Goal: Information Seeking & Learning: Understand process/instructions

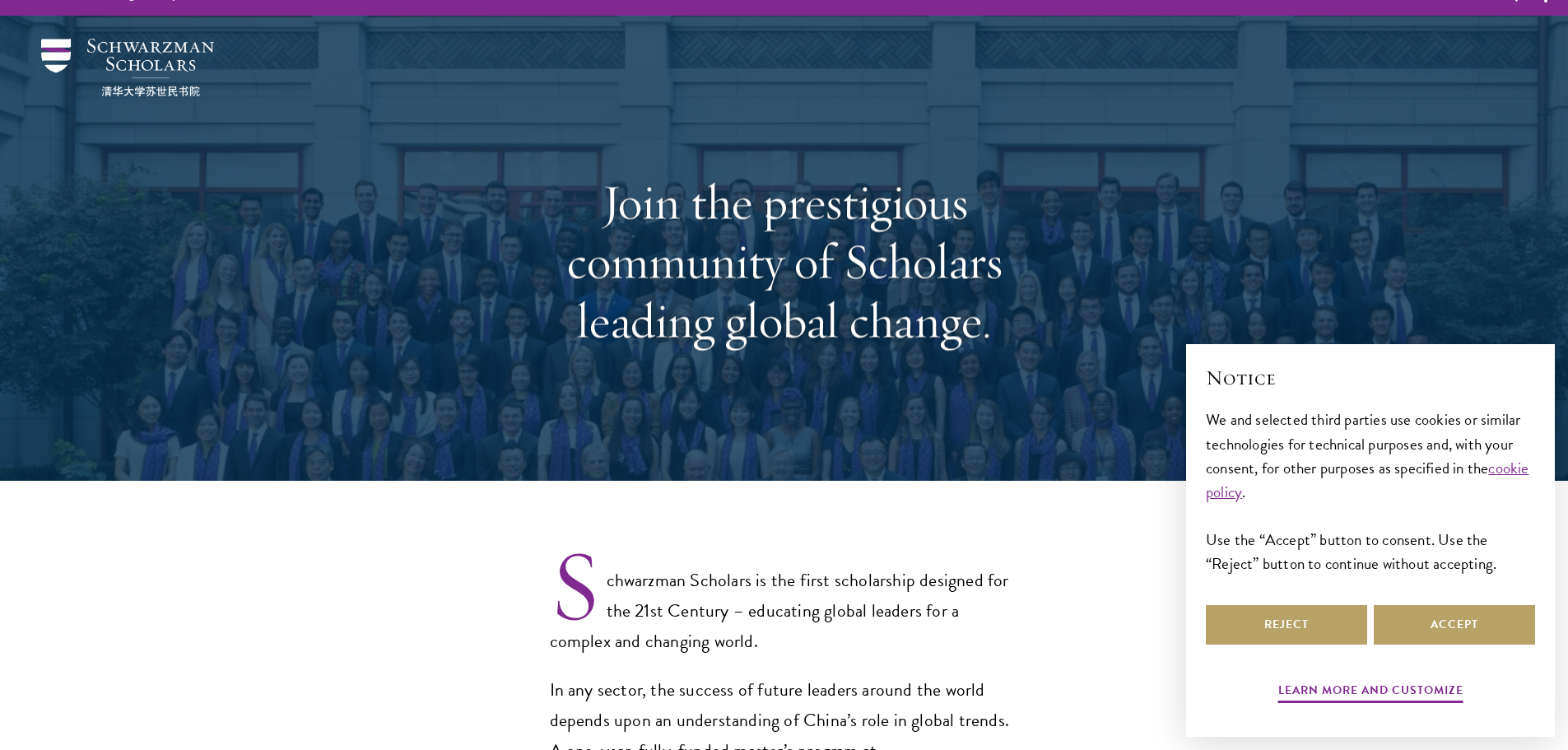
select select "Select Country"
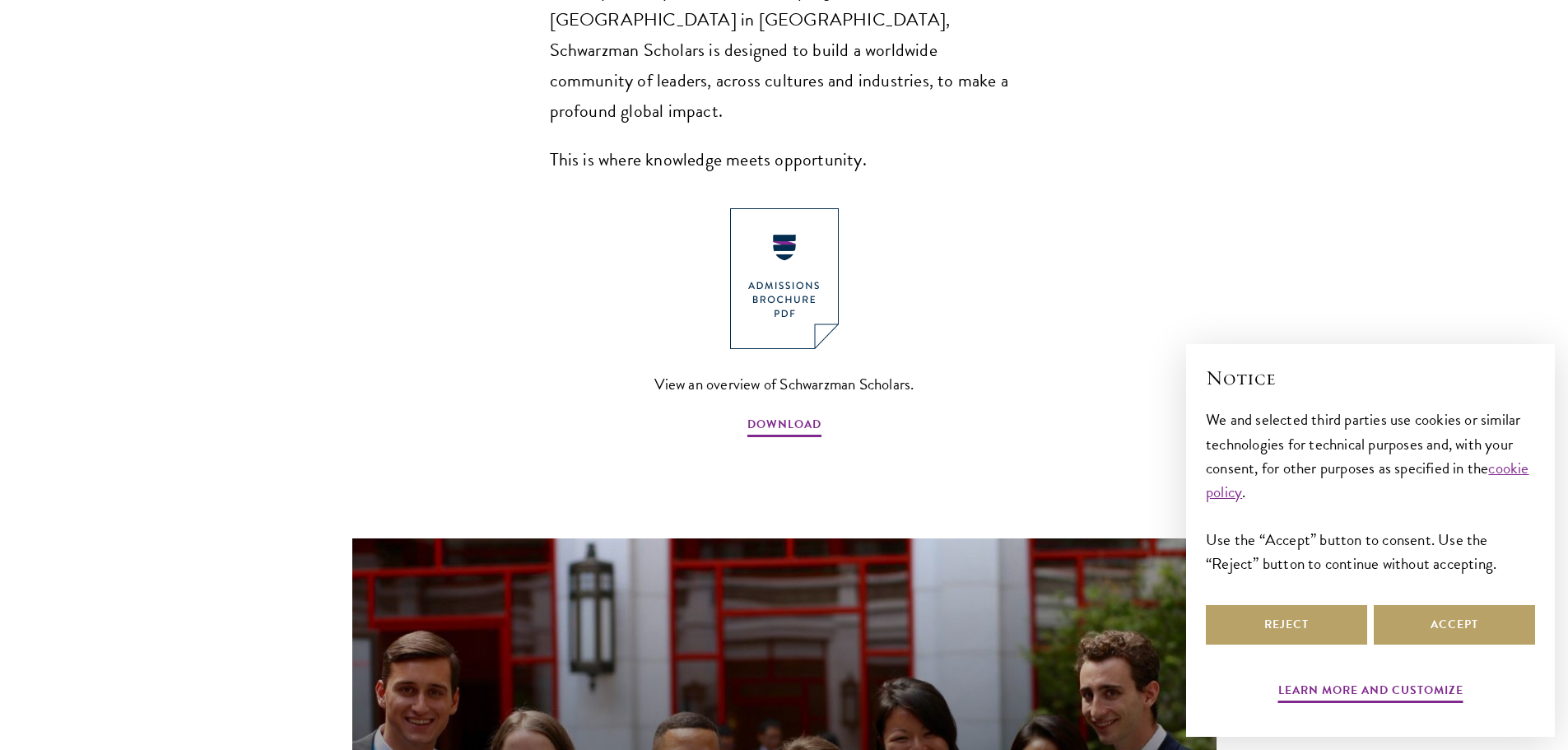
scroll to position [792, 0]
click at [1430, 616] on button "Accept" at bounding box center [1453, 625] width 161 height 39
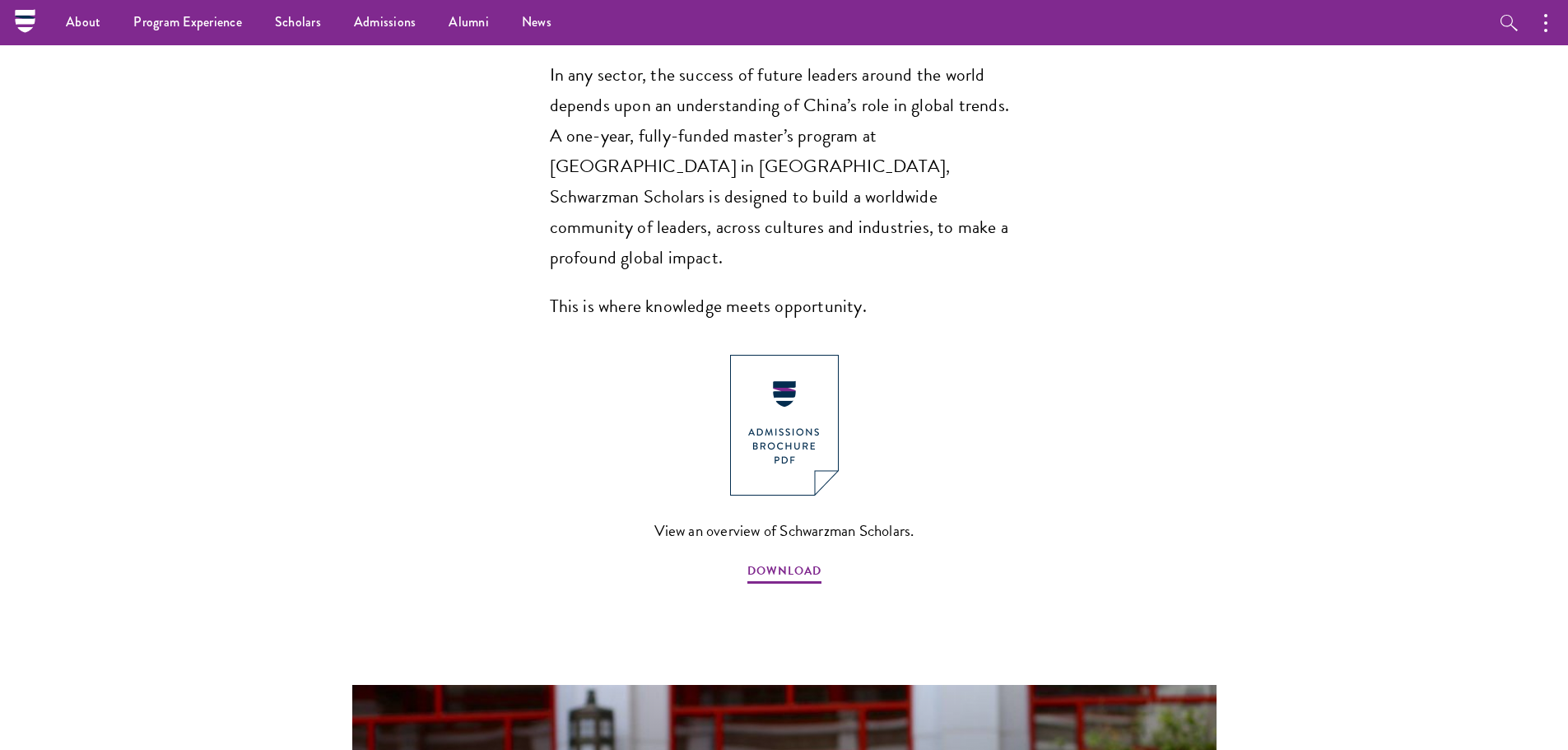
scroll to position [642, 0]
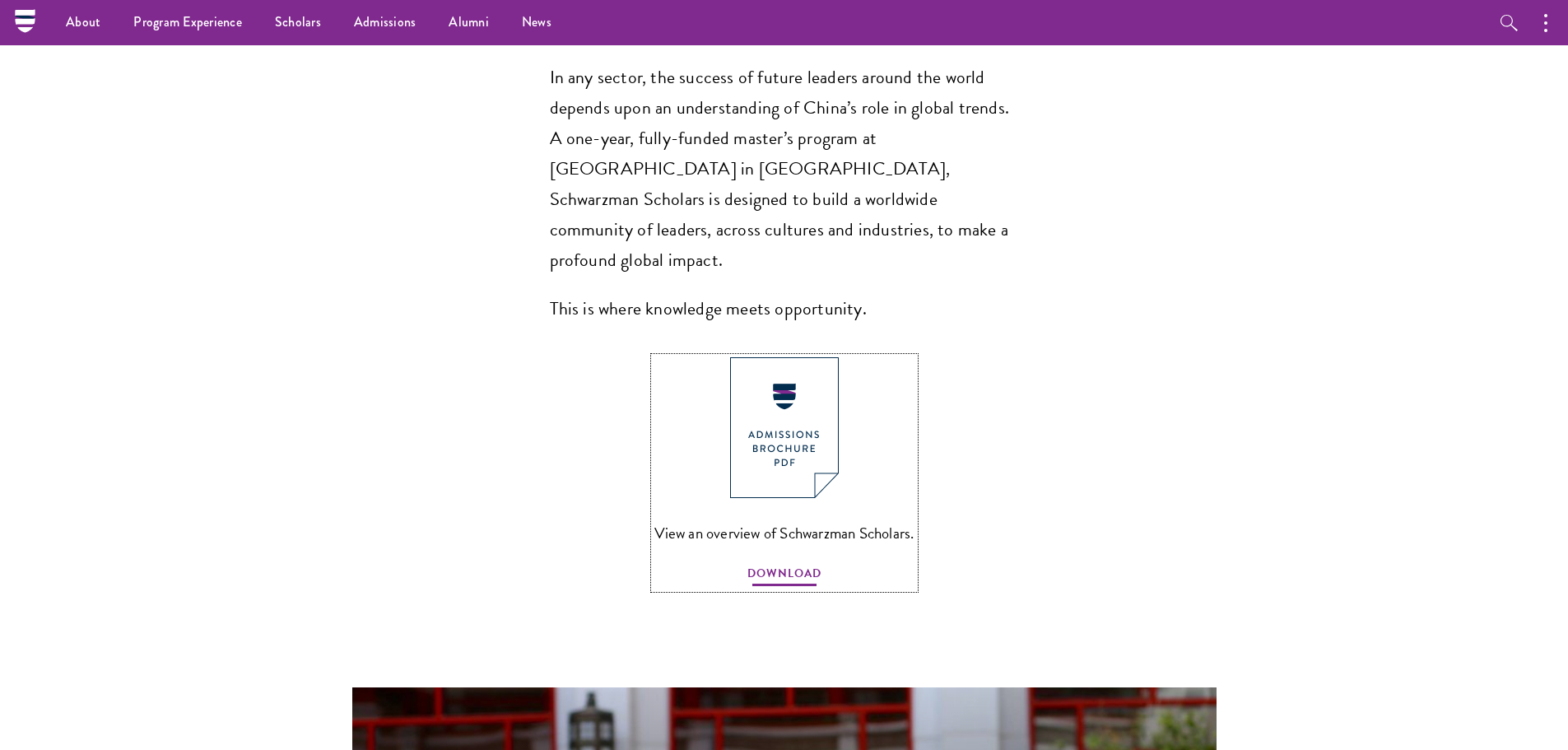
click at [779, 563] on span "DOWNLOAD" at bounding box center [784, 575] width 74 height 25
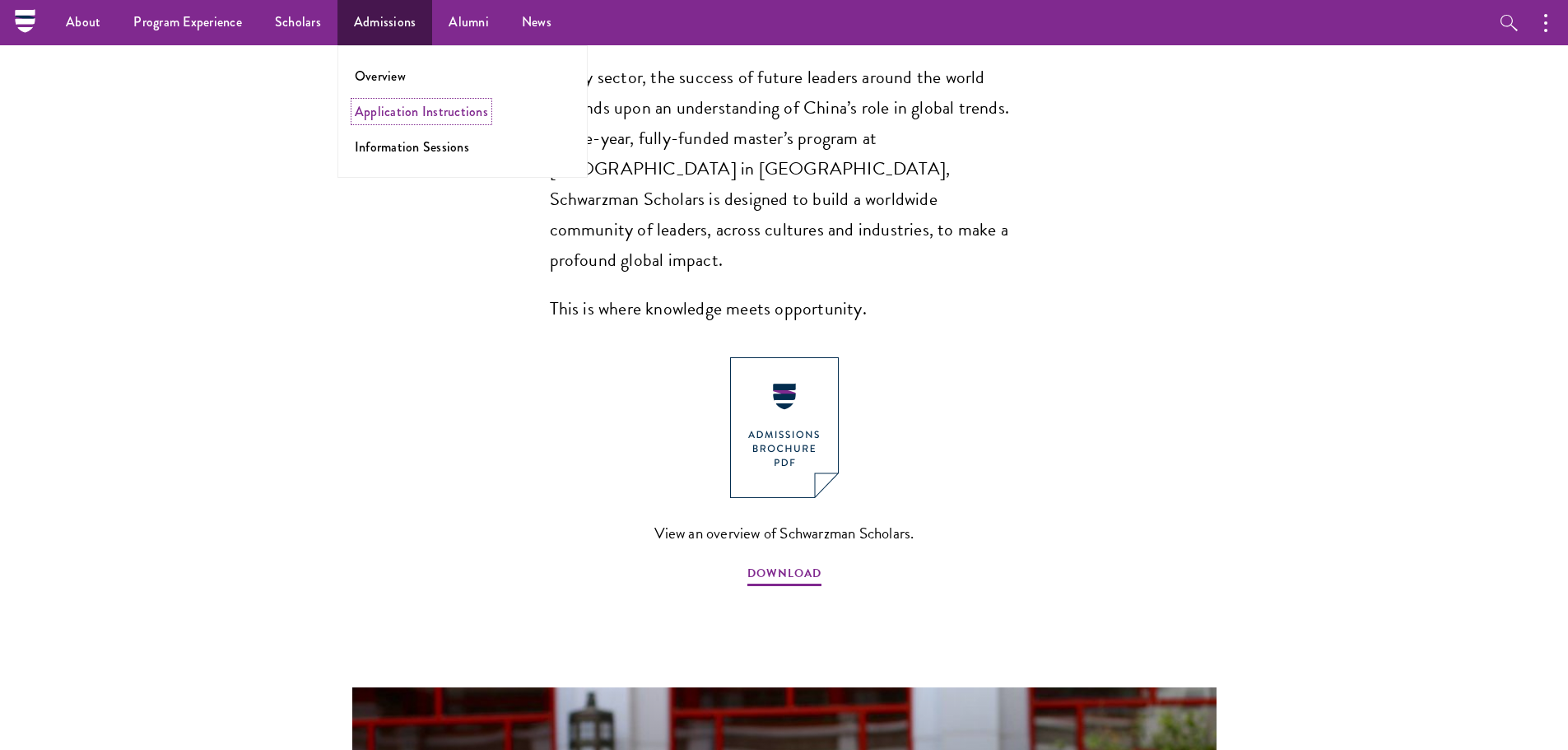
click at [390, 104] on link "Application Instructions" at bounding box center [421, 112] width 133 height 19
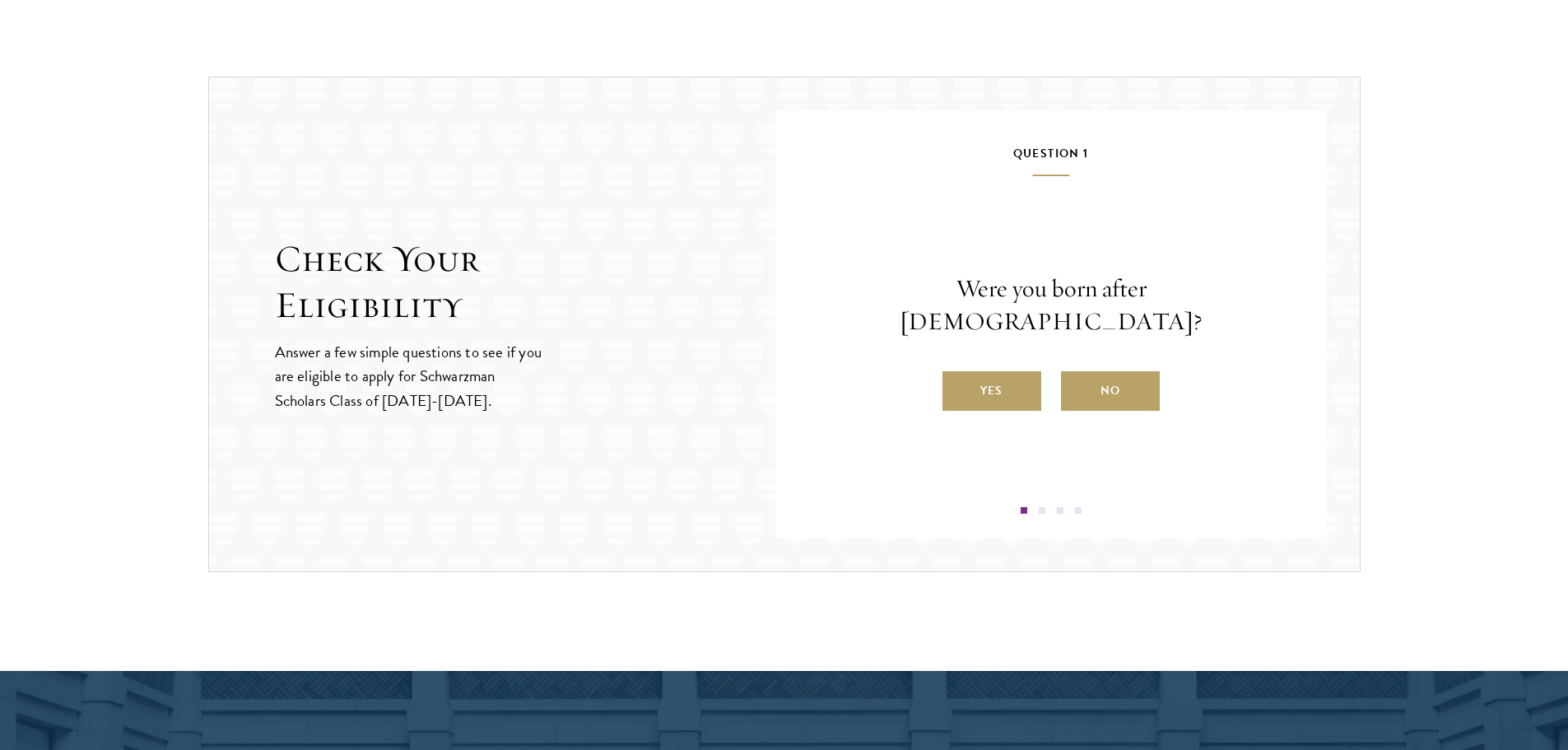
scroll to position [1666, 0]
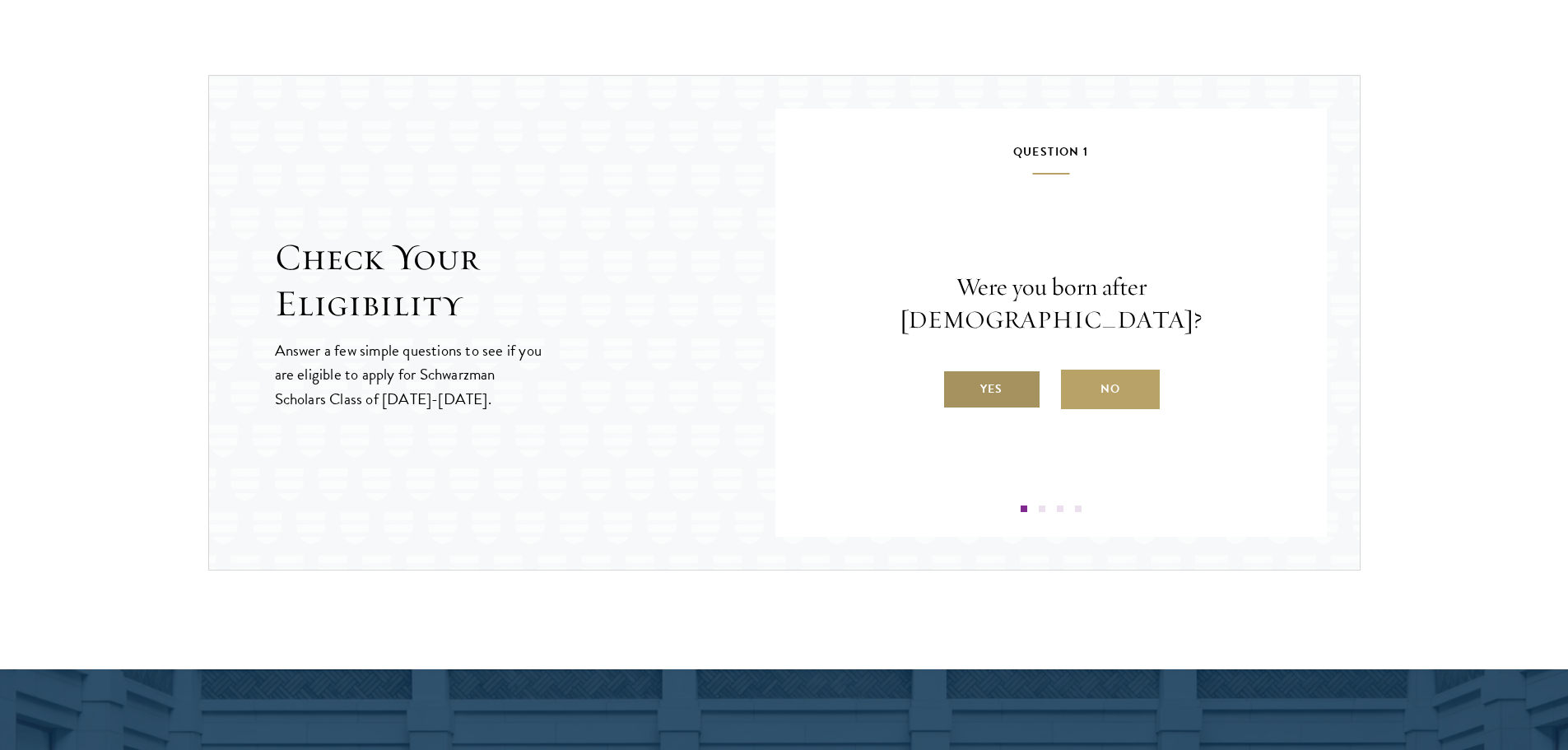
click at [951, 372] on input "Yes" at bounding box center [950, 379] width 15 height 15
click at [1024, 406] on label "Yes" at bounding box center [992, 389] width 99 height 39
click at [957, 386] on input "Yes" at bounding box center [950, 379] width 15 height 15
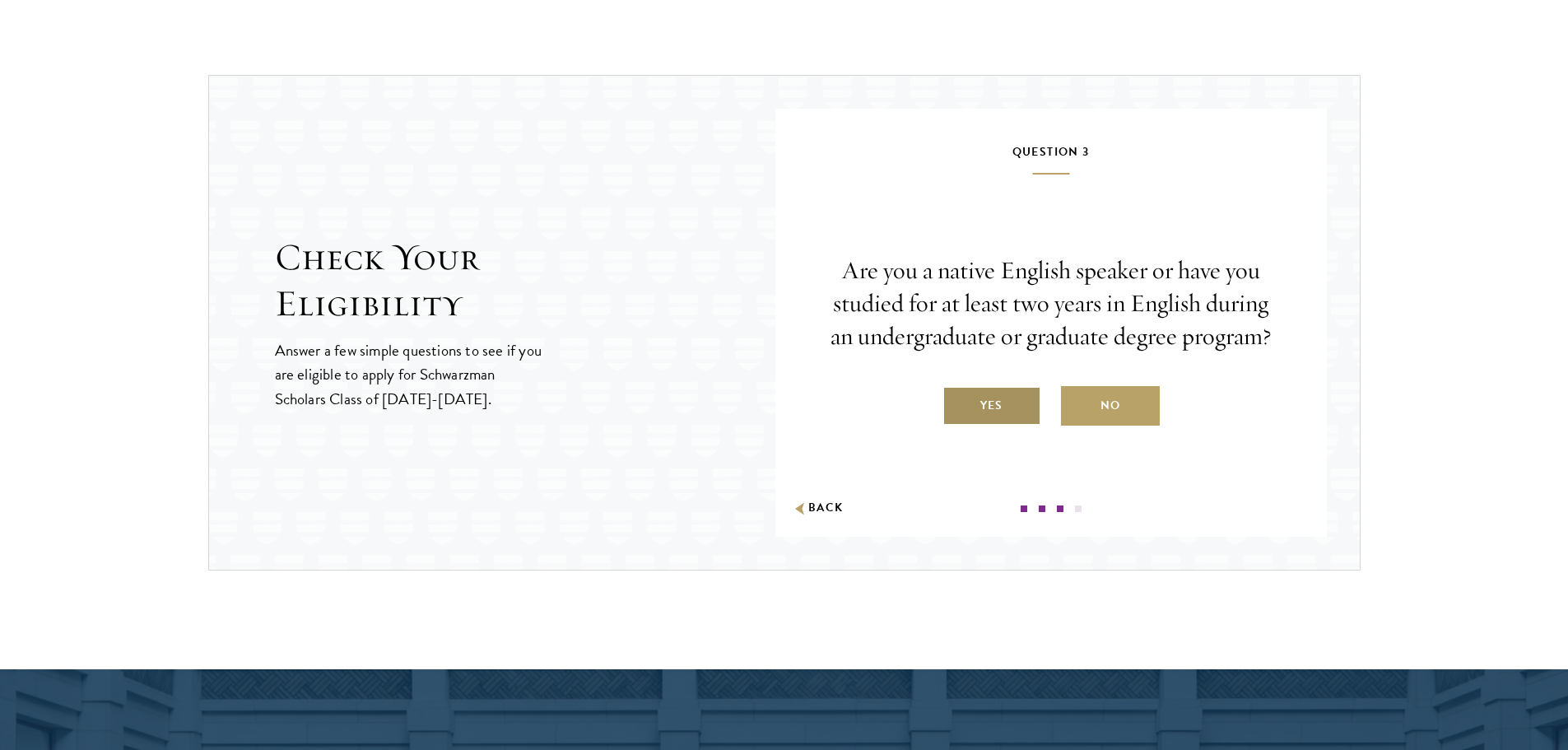
click at [1012, 416] on label "Yes" at bounding box center [992, 405] width 99 height 39
click at [957, 402] on input "Yes" at bounding box center [950, 395] width 15 height 15
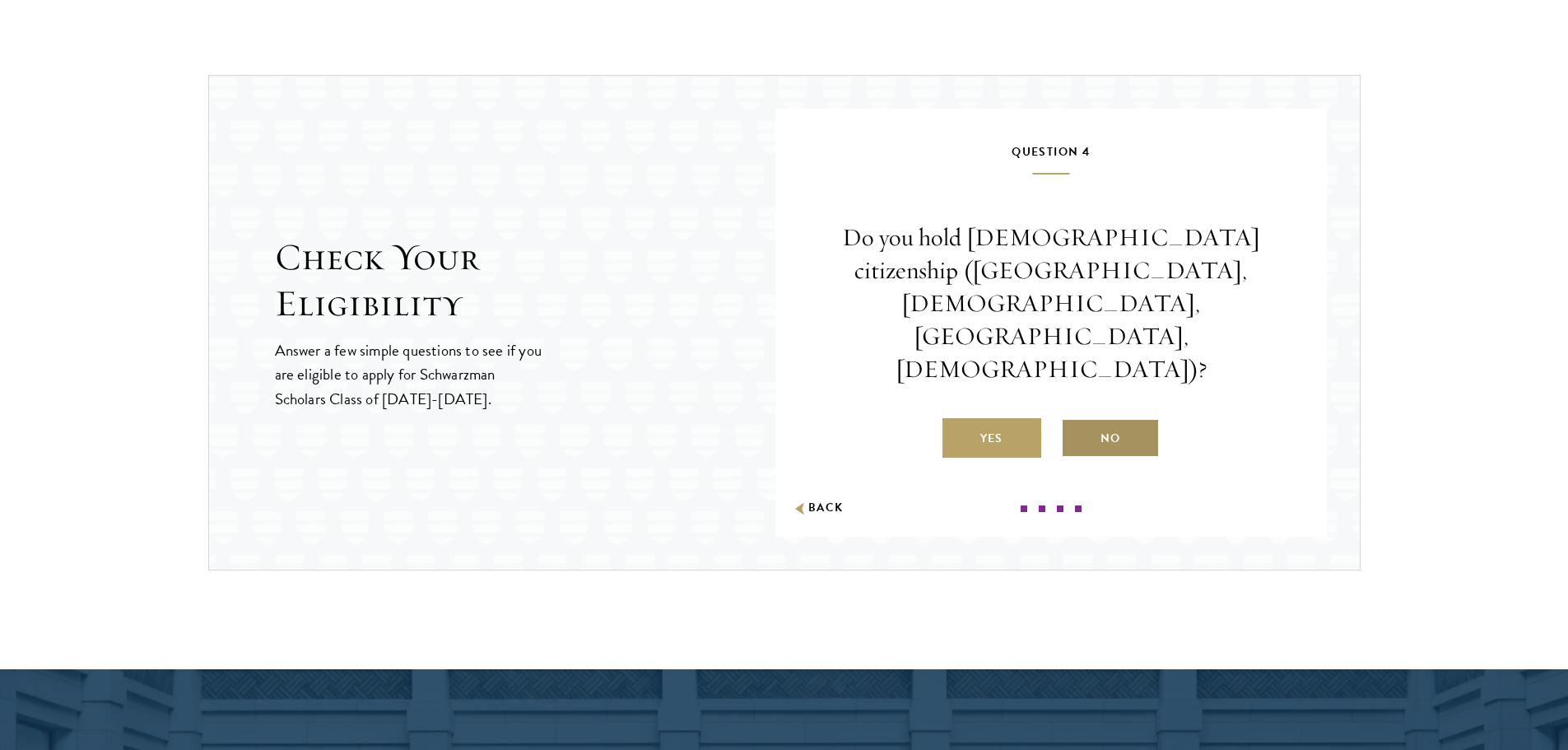
click at [1122, 418] on label "No" at bounding box center [1110, 438] width 99 height 39
click at [1075, 421] on input "No" at bounding box center [1068, 429] width 15 height 15
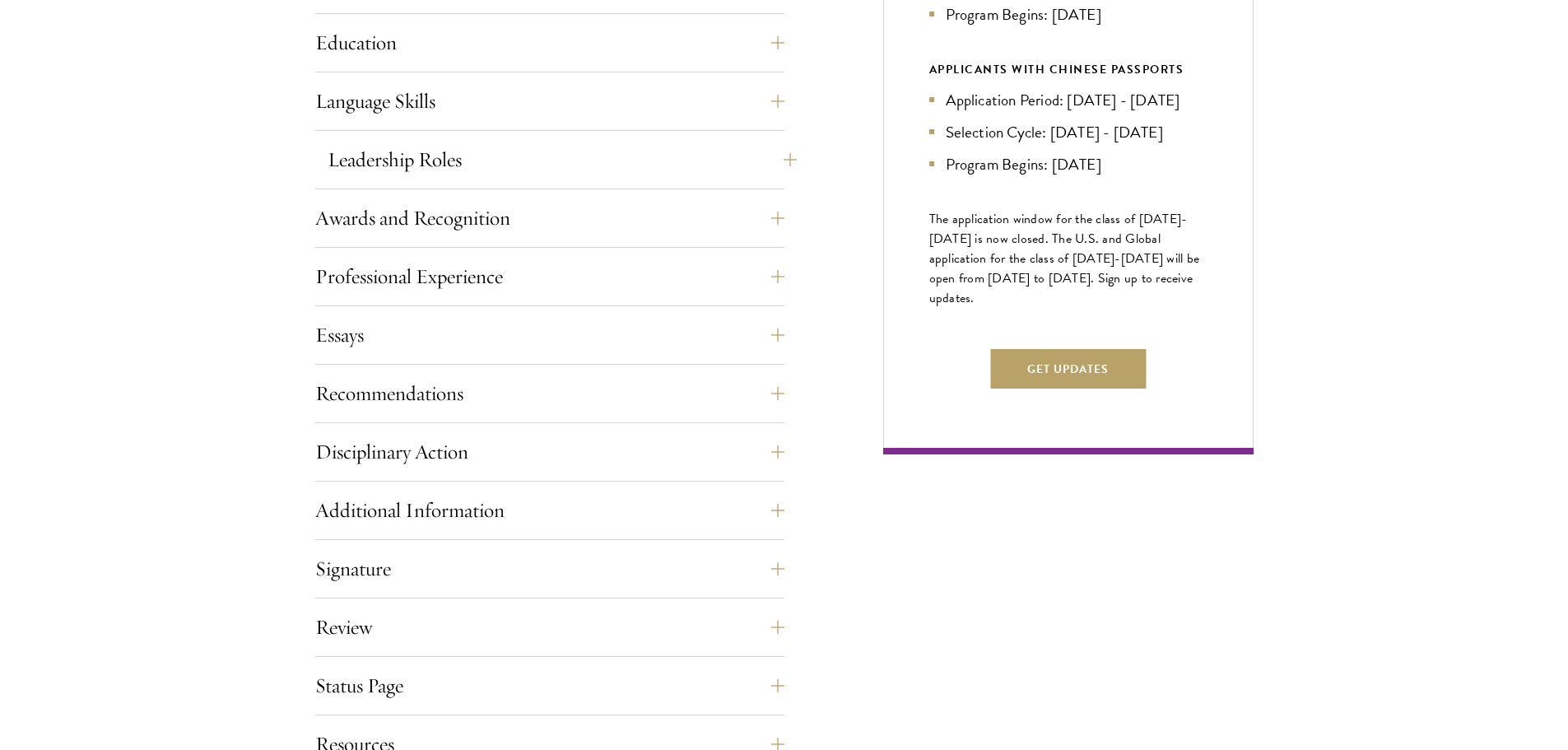
scroll to position [868, 0]
click at [716, 279] on button "Professional Experience" at bounding box center [549, 276] width 469 height 39
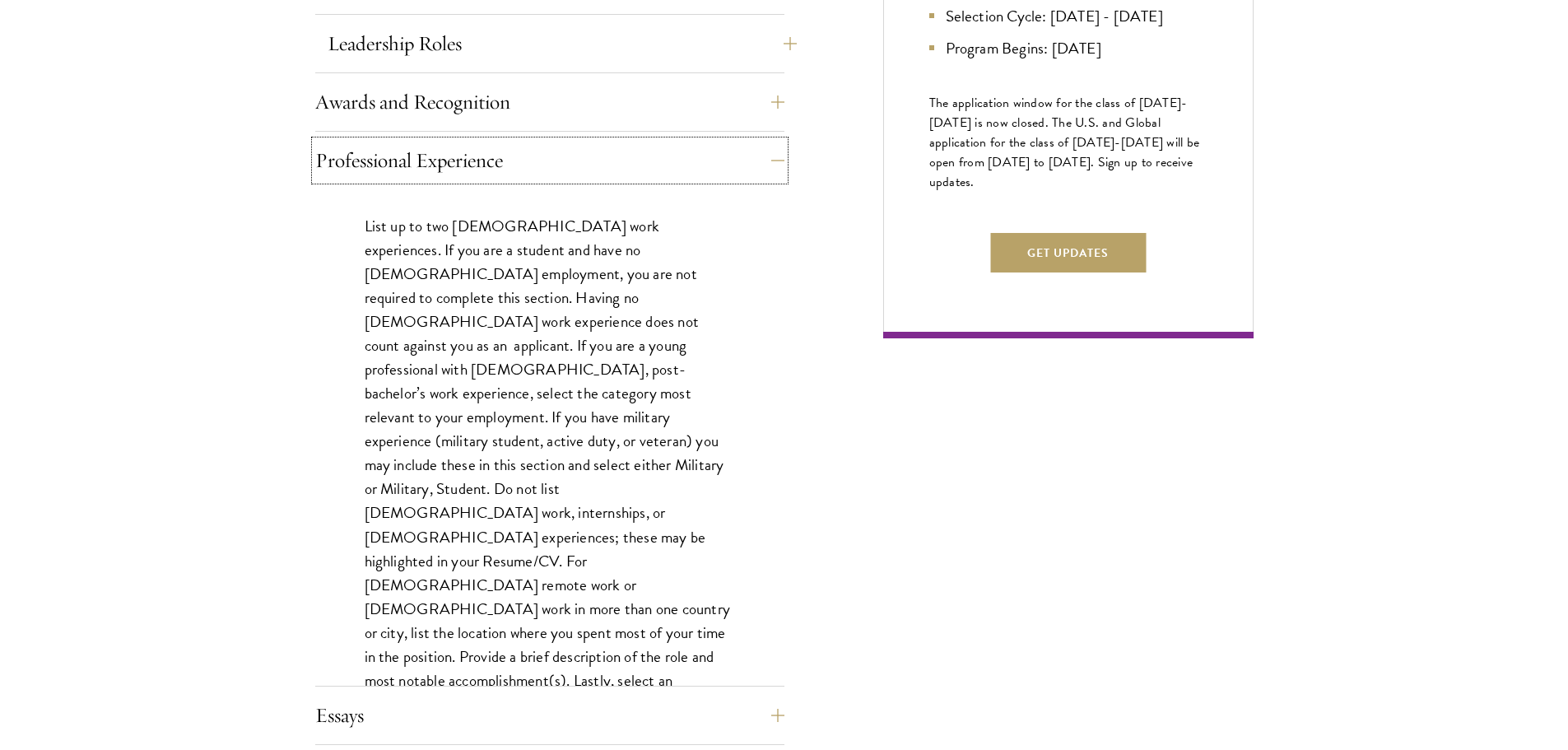
scroll to position [985, 0]
click at [712, 174] on button "Professional Experience" at bounding box center [562, 159] width 469 height 39
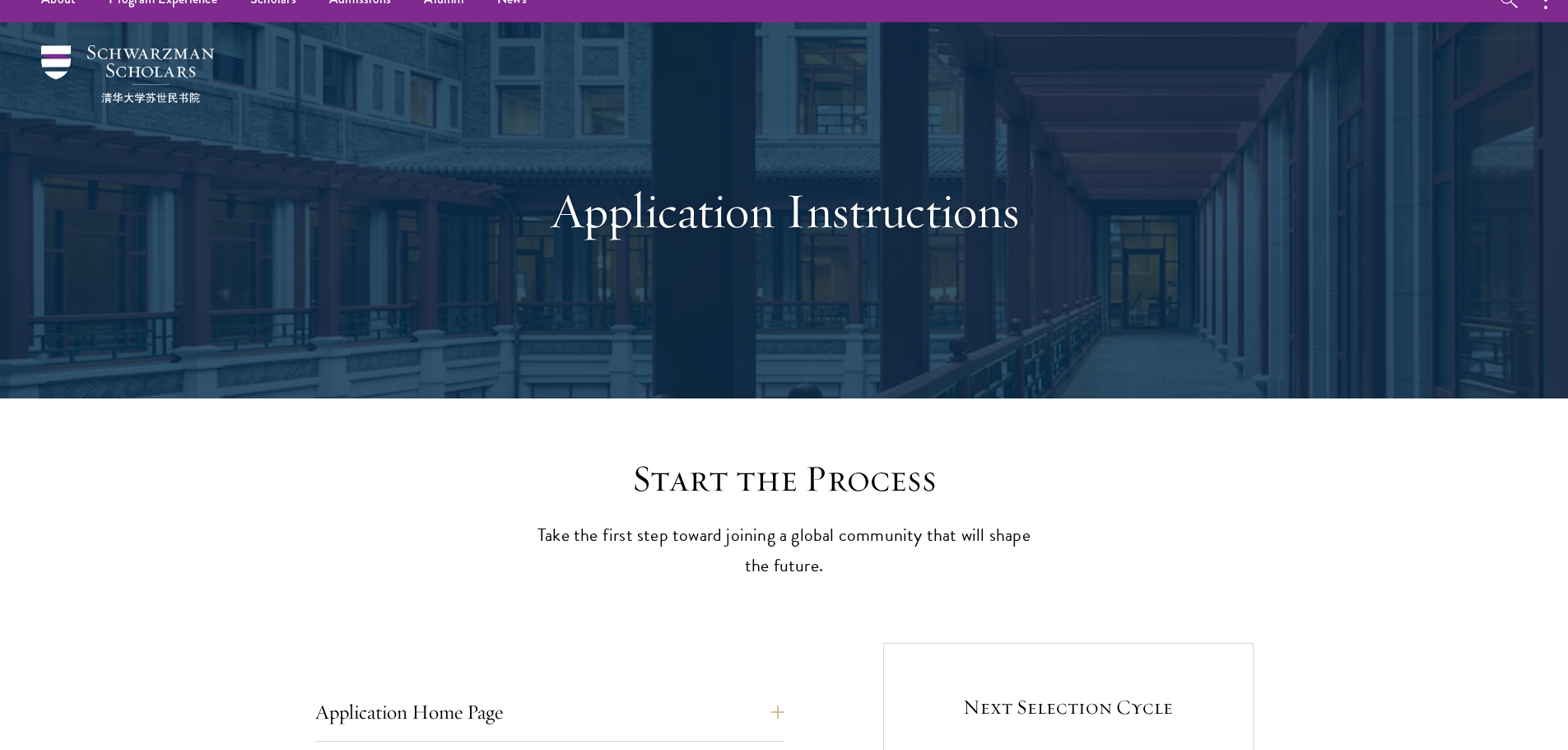
scroll to position [0, 0]
